Goal: Navigation & Orientation: Go to known website

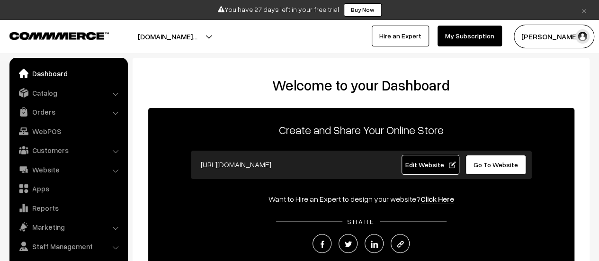
scroll to position [7, 0]
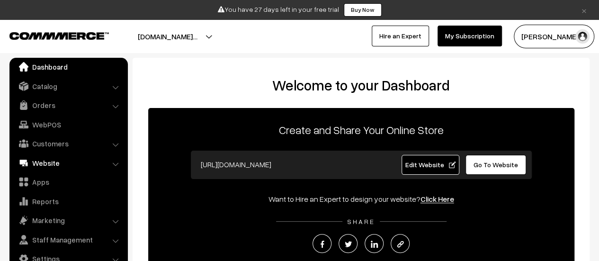
click at [50, 162] on link "Website" at bounding box center [68, 162] width 113 height 17
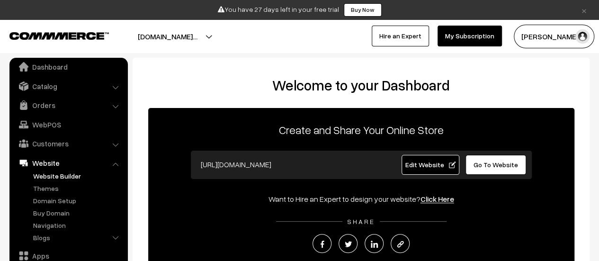
click at [53, 176] on link "Website Builder" at bounding box center [78, 176] width 94 height 10
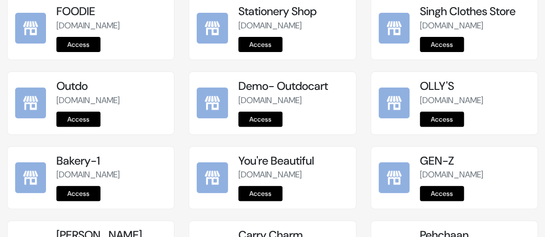
scroll to position [353, 0]
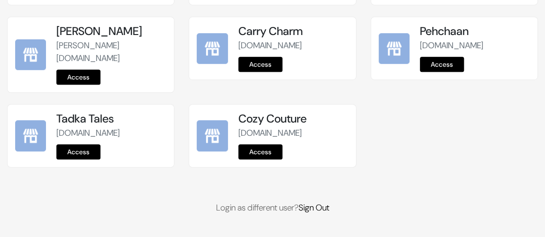
click at [255, 153] on link "Access" at bounding box center [260, 151] width 44 height 15
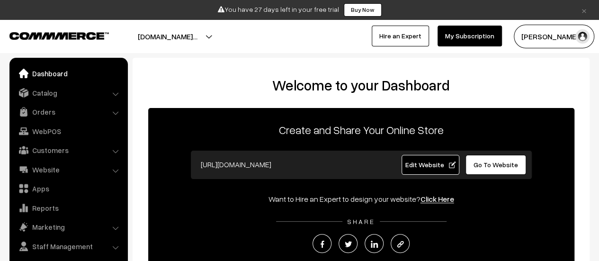
scroll to position [7, 0]
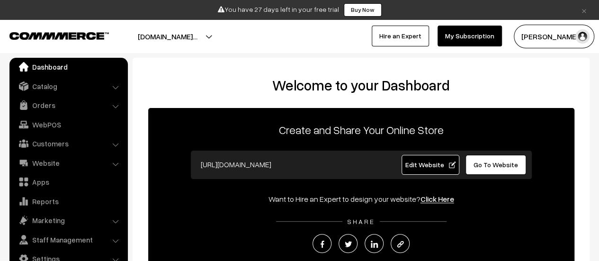
click at [494, 169] on link "Go To Website" at bounding box center [495, 165] width 61 height 20
